Goal: Task Accomplishment & Management: Use online tool/utility

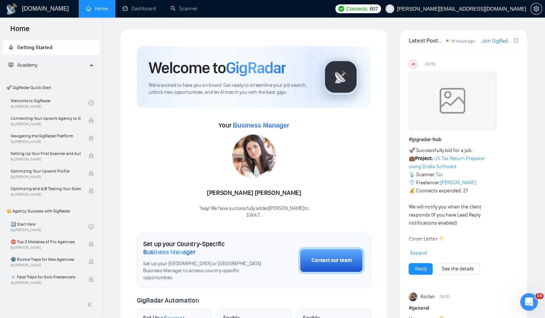
click at [104, 7] on link "Home" at bounding box center [97, 8] width 22 height 6
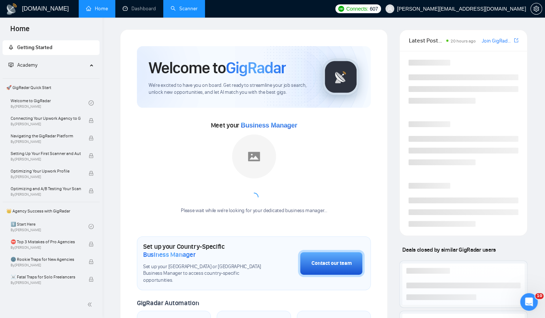
click at [172, 8] on link "Scanner" at bounding box center [184, 8] width 27 height 6
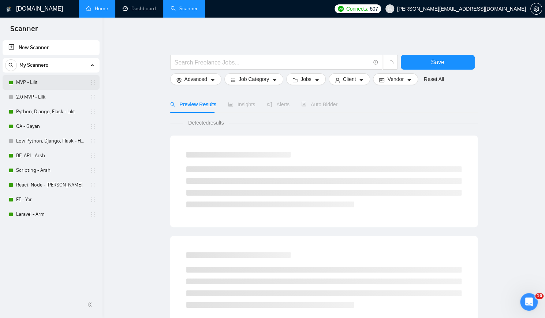
click at [49, 81] on link "MVP - Lilit" at bounding box center [51, 82] width 70 height 15
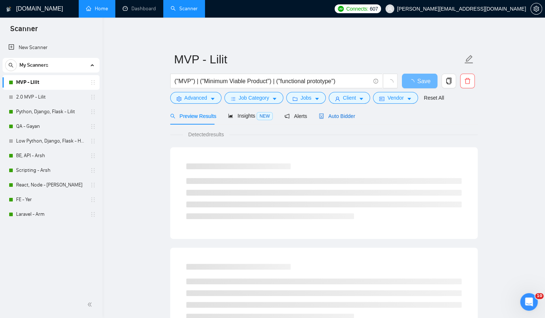
click at [333, 117] on span "Auto Bidder" at bounding box center [337, 116] width 36 height 6
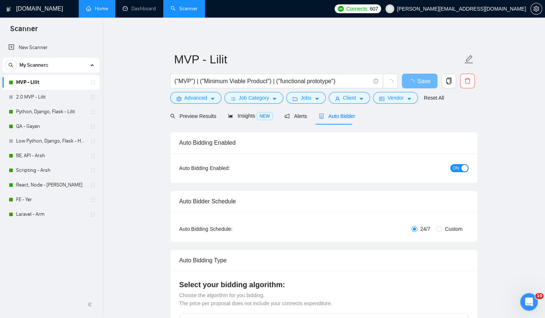
checkbox input "true"
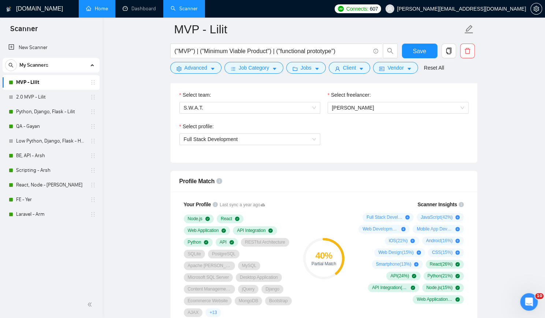
scroll to position [366, 0]
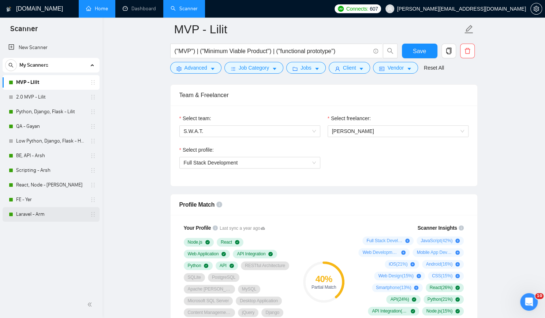
click at [60, 213] on link "Laravel - Arm" at bounding box center [51, 214] width 70 height 15
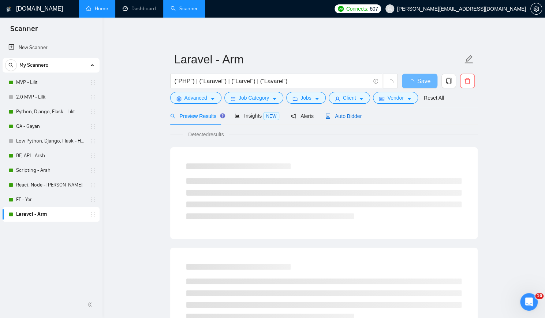
click at [338, 118] on span "Auto Bidder" at bounding box center [344, 116] width 36 height 6
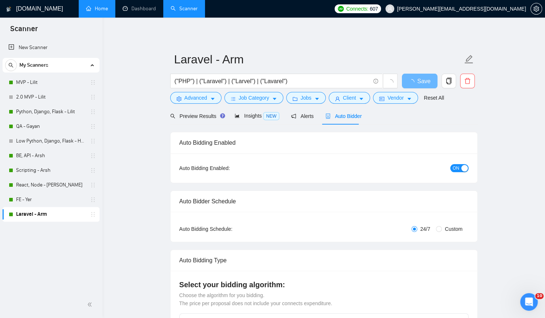
checkbox input "true"
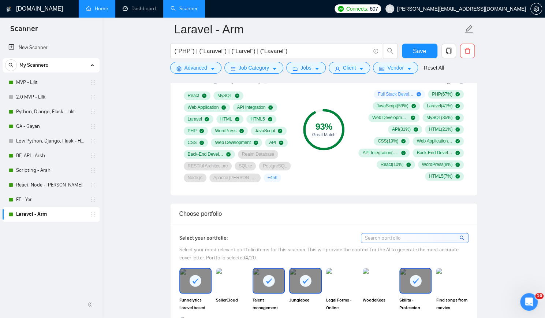
scroll to position [440, 0]
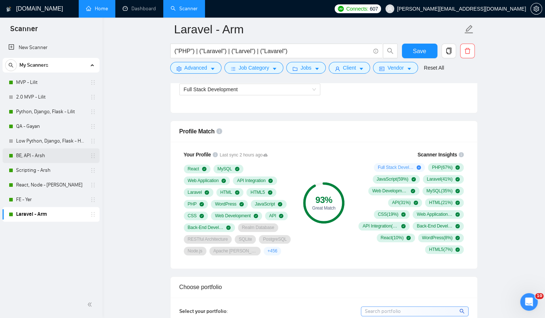
click at [44, 156] on link "BE, API - Arsh" at bounding box center [51, 155] width 70 height 15
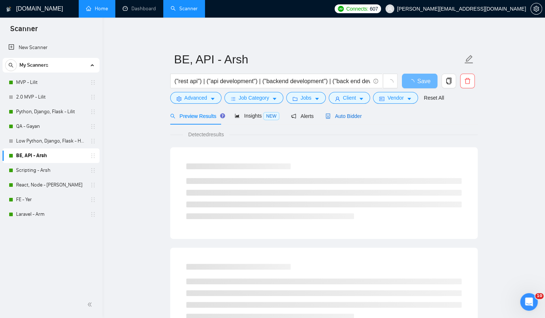
click at [347, 115] on span "Auto Bidder" at bounding box center [344, 116] width 36 height 6
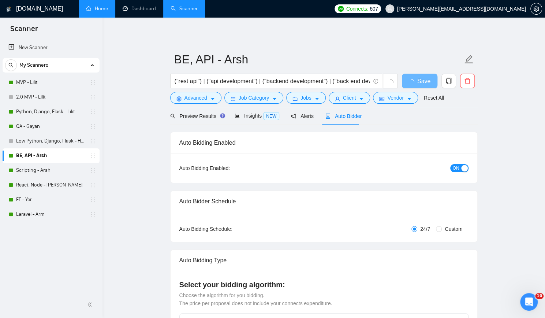
checkbox input "true"
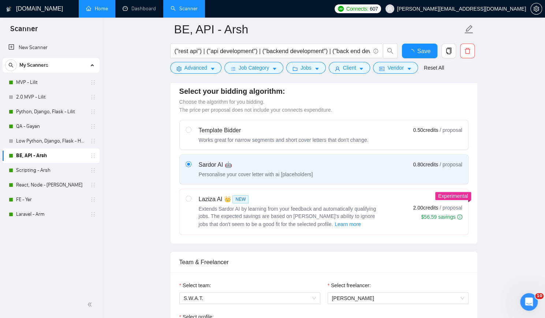
scroll to position [330, 0]
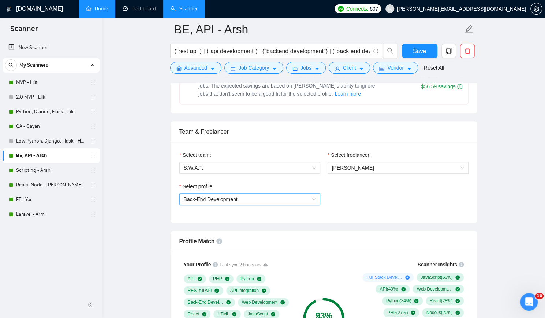
click at [266, 196] on span "Back-End Development" at bounding box center [250, 199] width 132 height 11
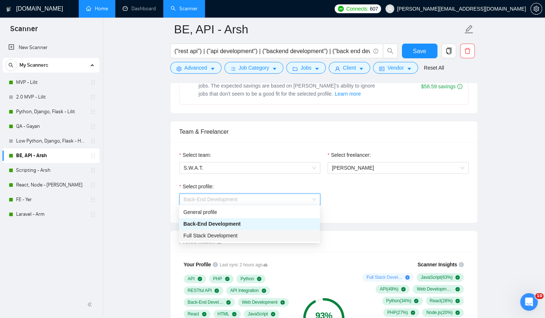
click at [253, 232] on div "Full Stack Development" at bounding box center [250, 236] width 132 height 8
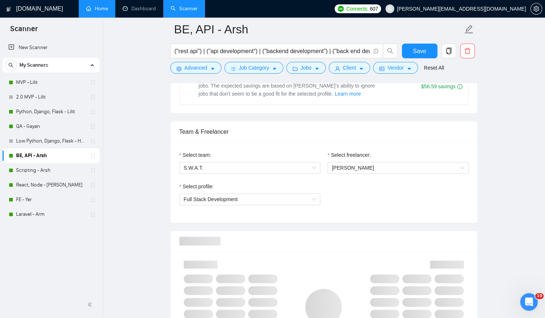
click at [359, 201] on div "Select profile: Full Stack Development" at bounding box center [324, 198] width 297 height 32
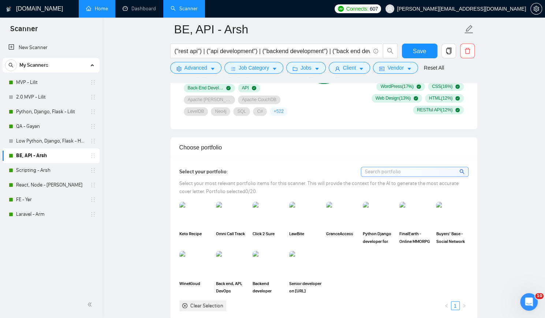
scroll to position [586, 0]
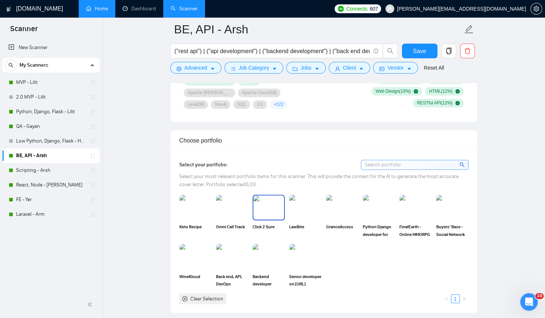
click at [271, 203] on img at bounding box center [268, 207] width 31 height 24
click at [373, 201] on img at bounding box center [379, 207] width 31 height 24
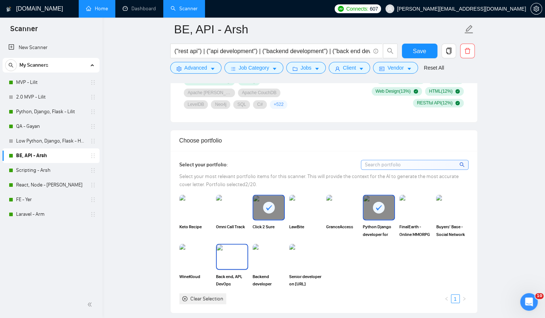
click at [231, 252] on img at bounding box center [232, 256] width 31 height 24
click at [271, 251] on img at bounding box center [268, 256] width 31 height 24
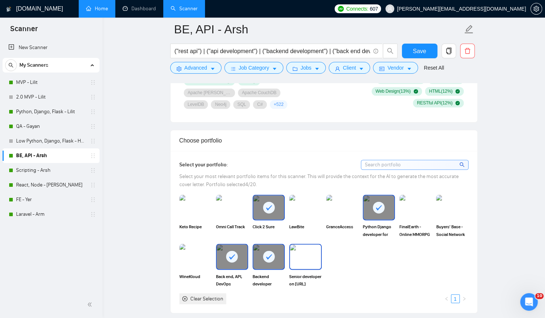
click at [305, 251] on img at bounding box center [305, 256] width 31 height 24
click at [416, 50] on span "Save" at bounding box center [419, 51] width 13 height 9
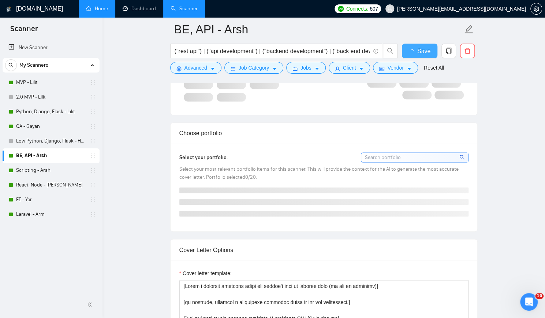
checkbox input "true"
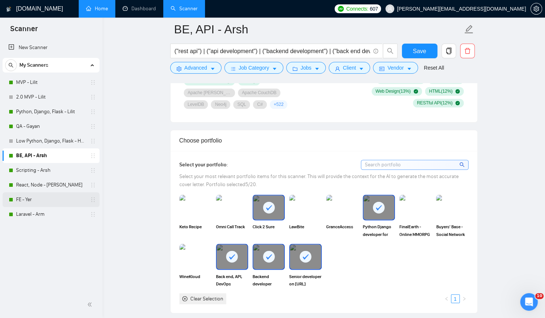
click at [42, 197] on link "FE - Yer" at bounding box center [51, 199] width 70 height 15
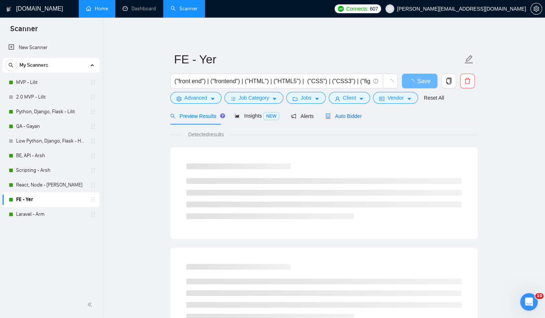
click at [343, 115] on span "Auto Bidder" at bounding box center [344, 116] width 36 height 6
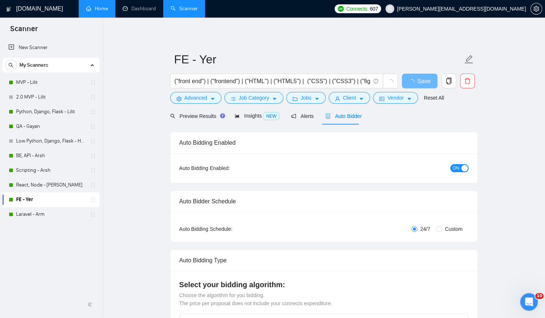
checkbox input "true"
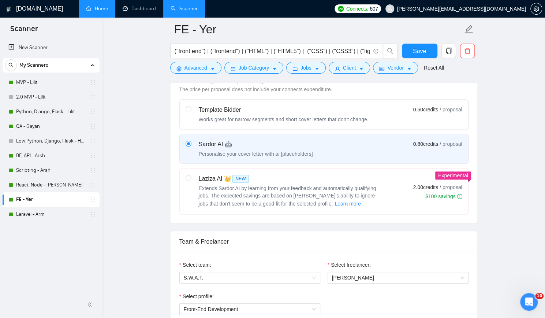
scroll to position [330, 0]
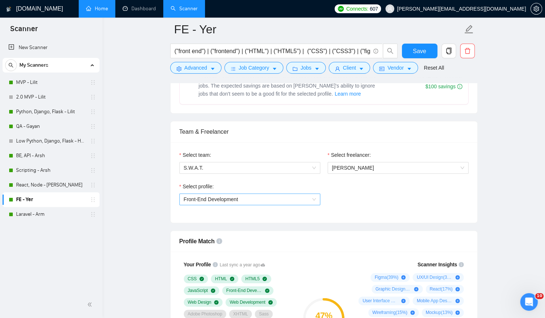
click at [248, 196] on span "Front-End Development" at bounding box center [250, 199] width 132 height 11
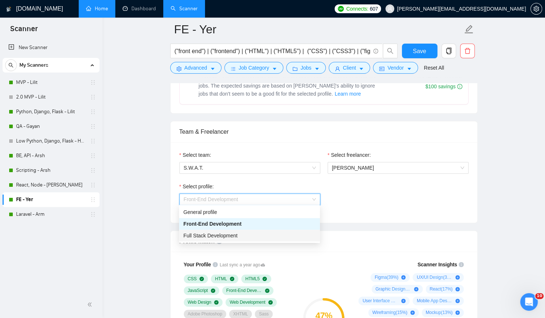
click at [226, 234] on span "Full Stack Development" at bounding box center [211, 236] width 54 height 6
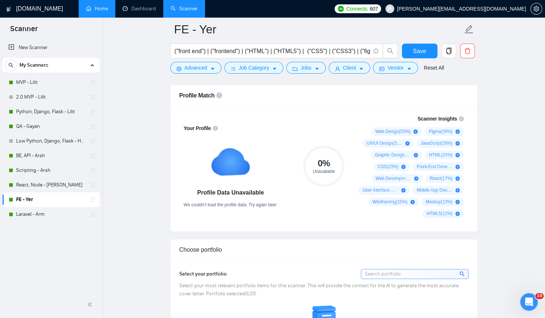
scroll to position [476, 0]
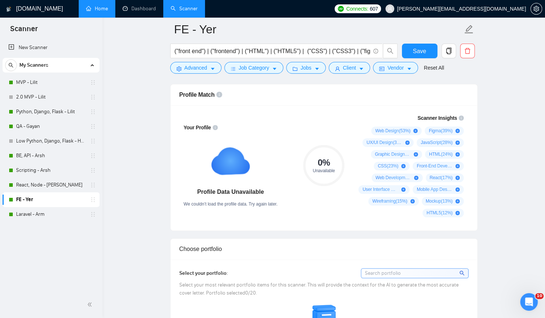
click at [79, 82] on link "MVP - Lilit" at bounding box center [51, 82] width 70 height 15
